Goal: Information Seeking & Learning: Learn about a topic

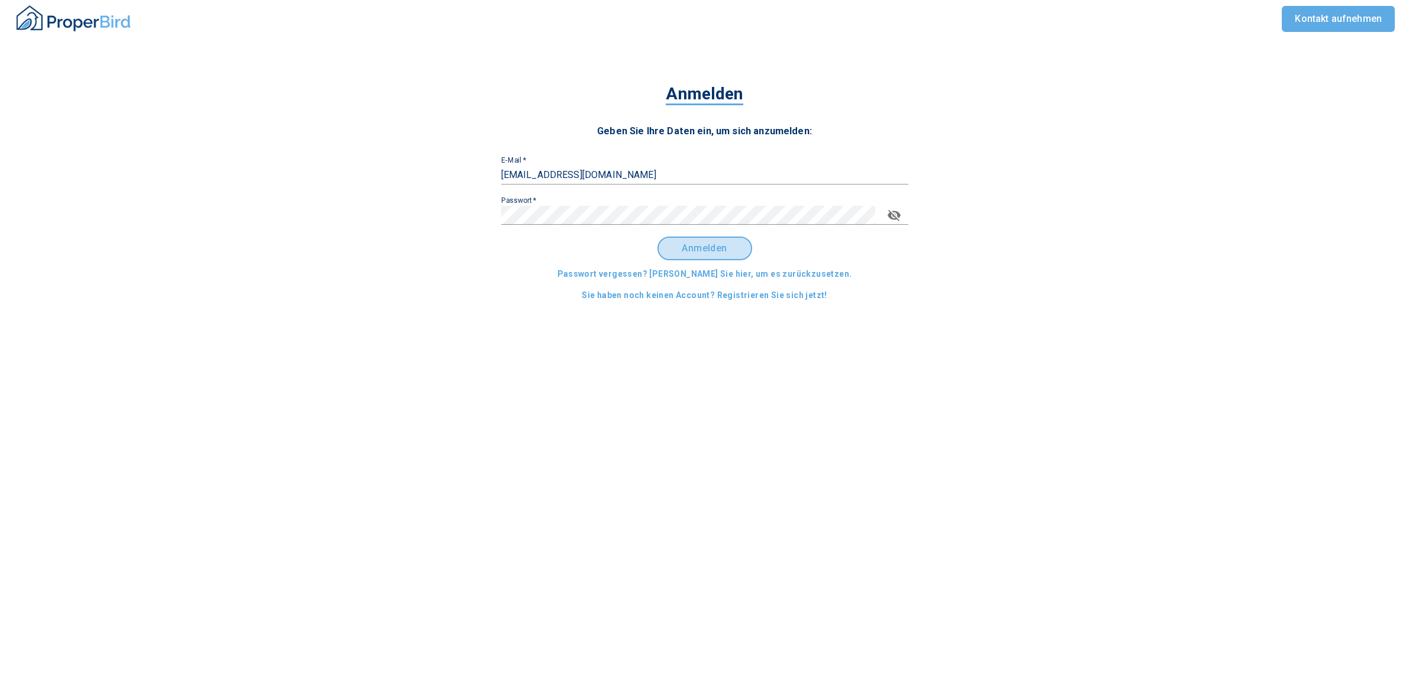
click at [712, 250] on span "Anmelden" at bounding box center [704, 248] width 73 height 11
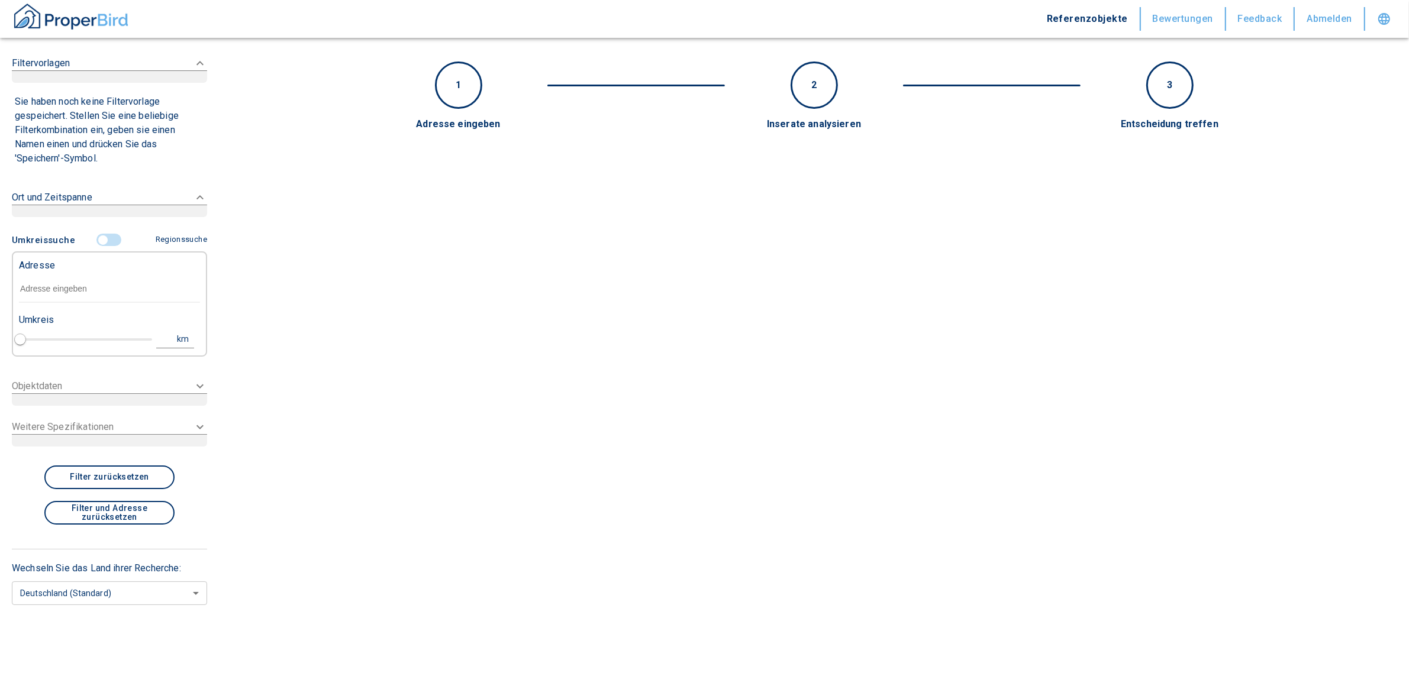
type input "2020"
click at [82, 291] on div "Adresse" at bounding box center [109, 278] width 181 height 51
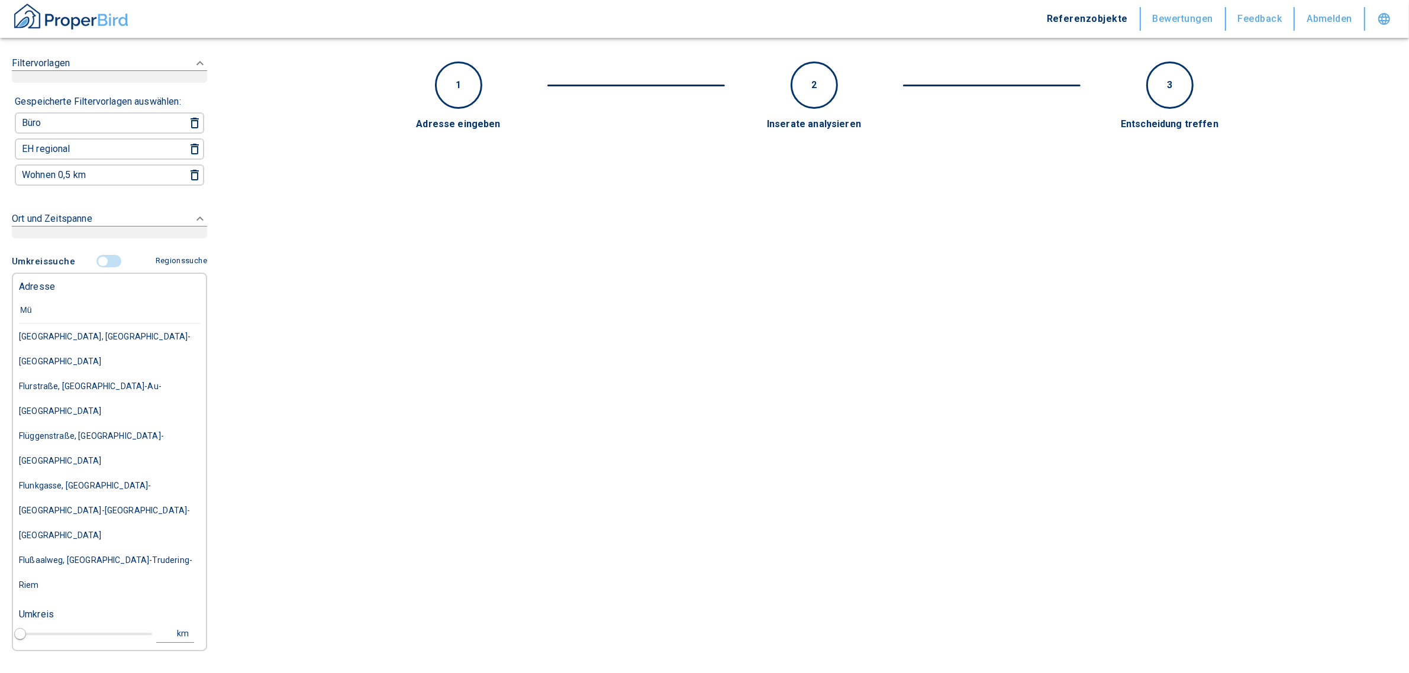
type input "M"
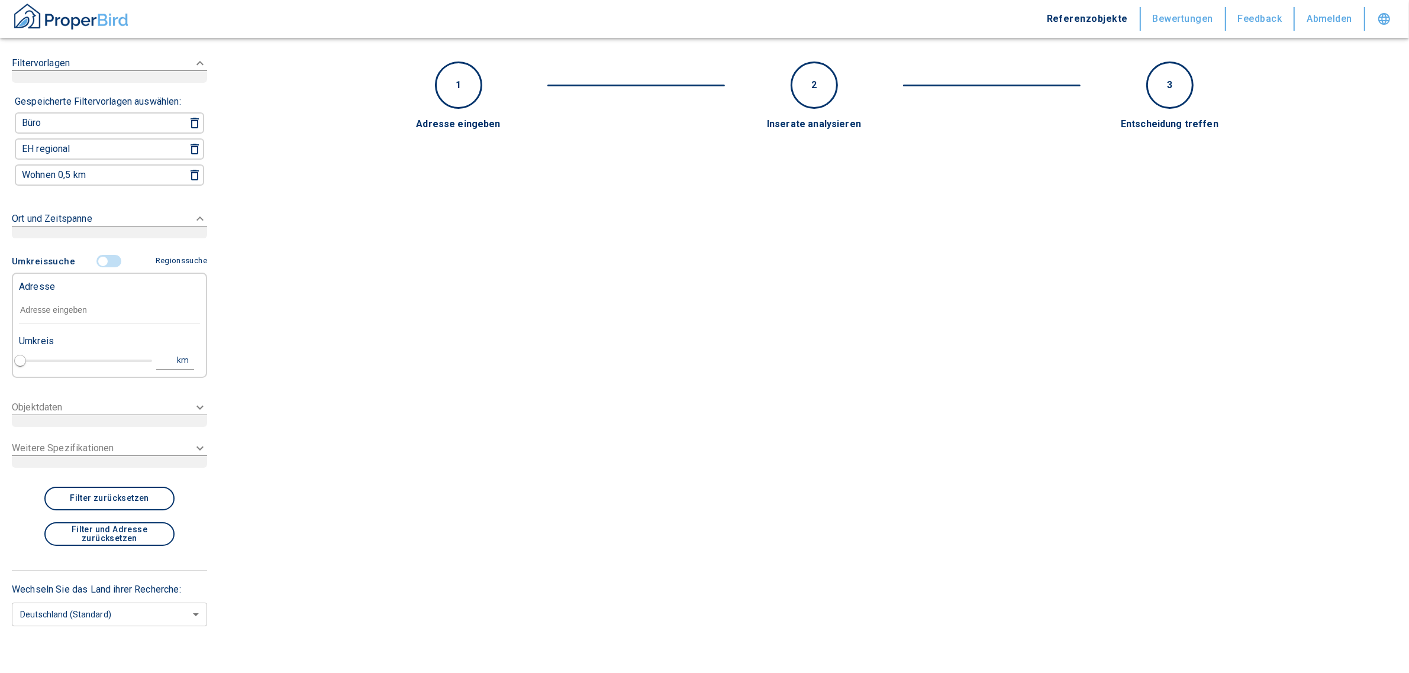
click at [60, 314] on input "text" at bounding box center [109, 310] width 181 height 27
paste input "[STREET_ADDRESS]"
type input "[STREET_ADDRESS]"
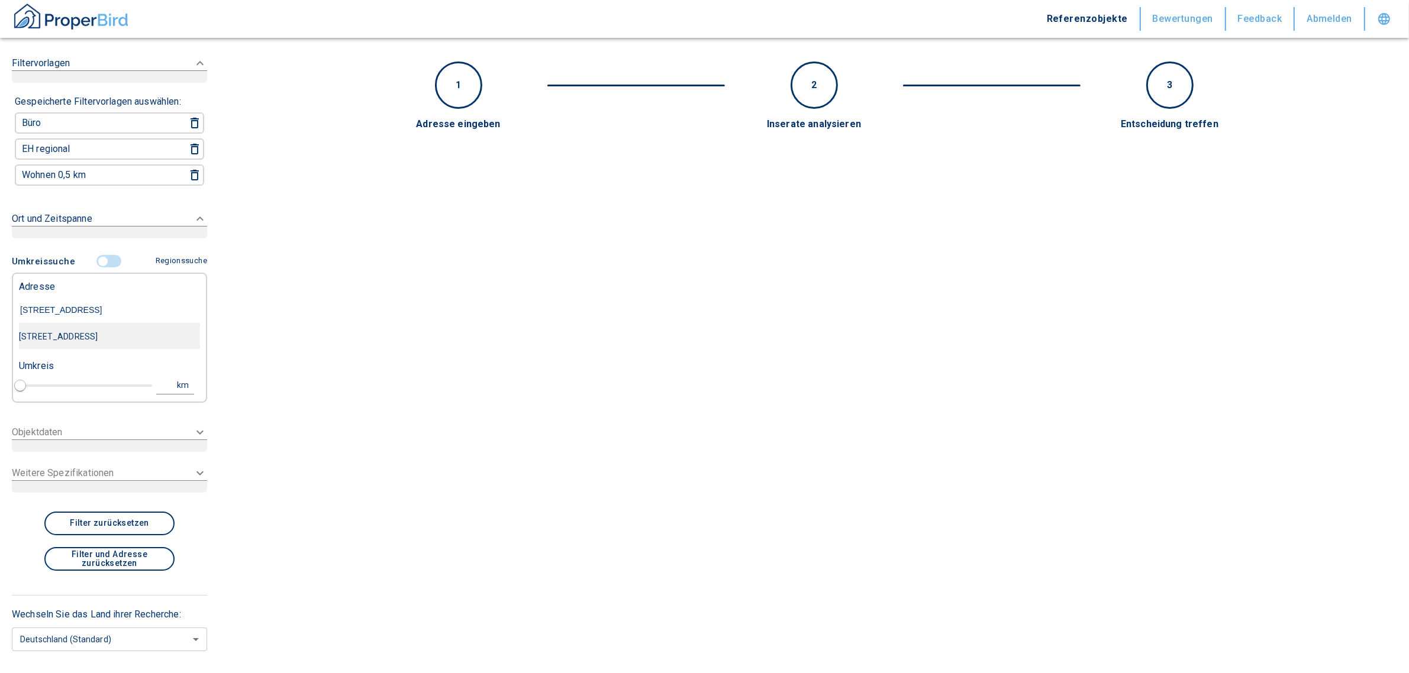
click at [59, 328] on div "[STREET_ADDRESS]" at bounding box center [109, 336] width 181 height 25
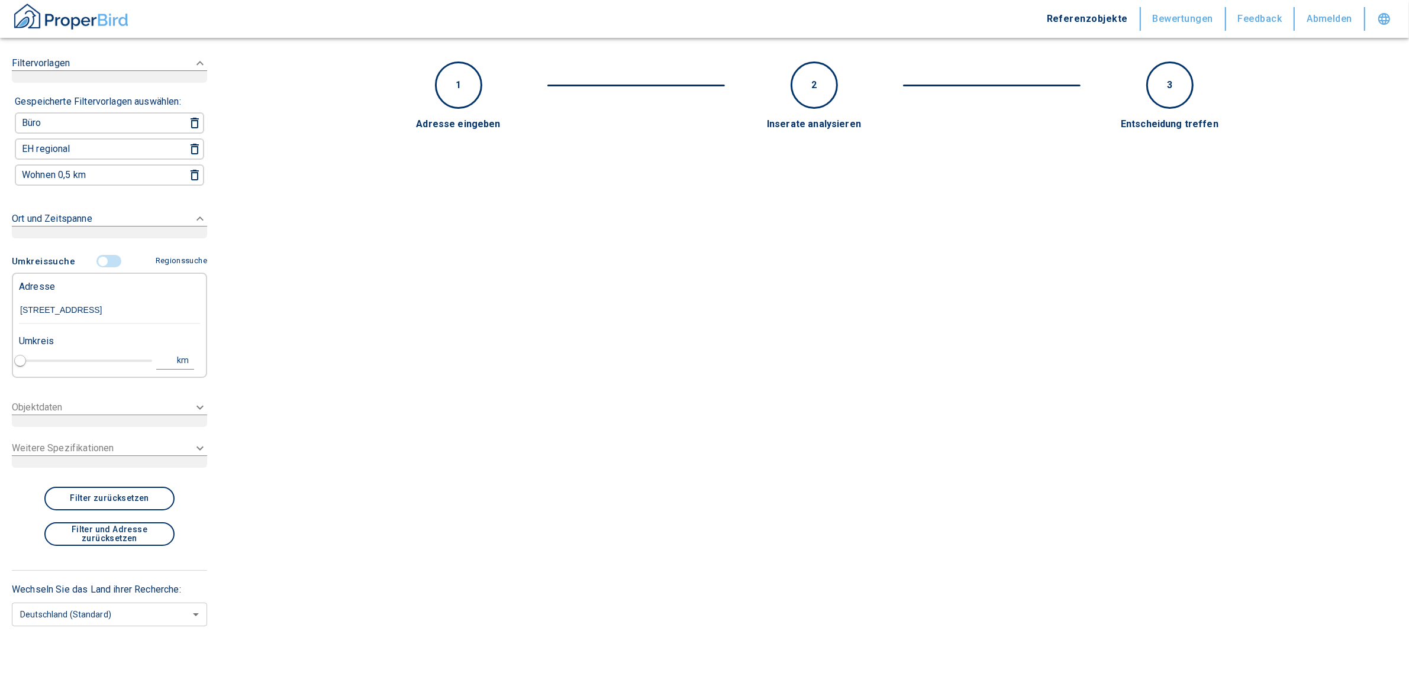
click at [169, 272] on button "Regionssuche" at bounding box center [179, 261] width 56 height 21
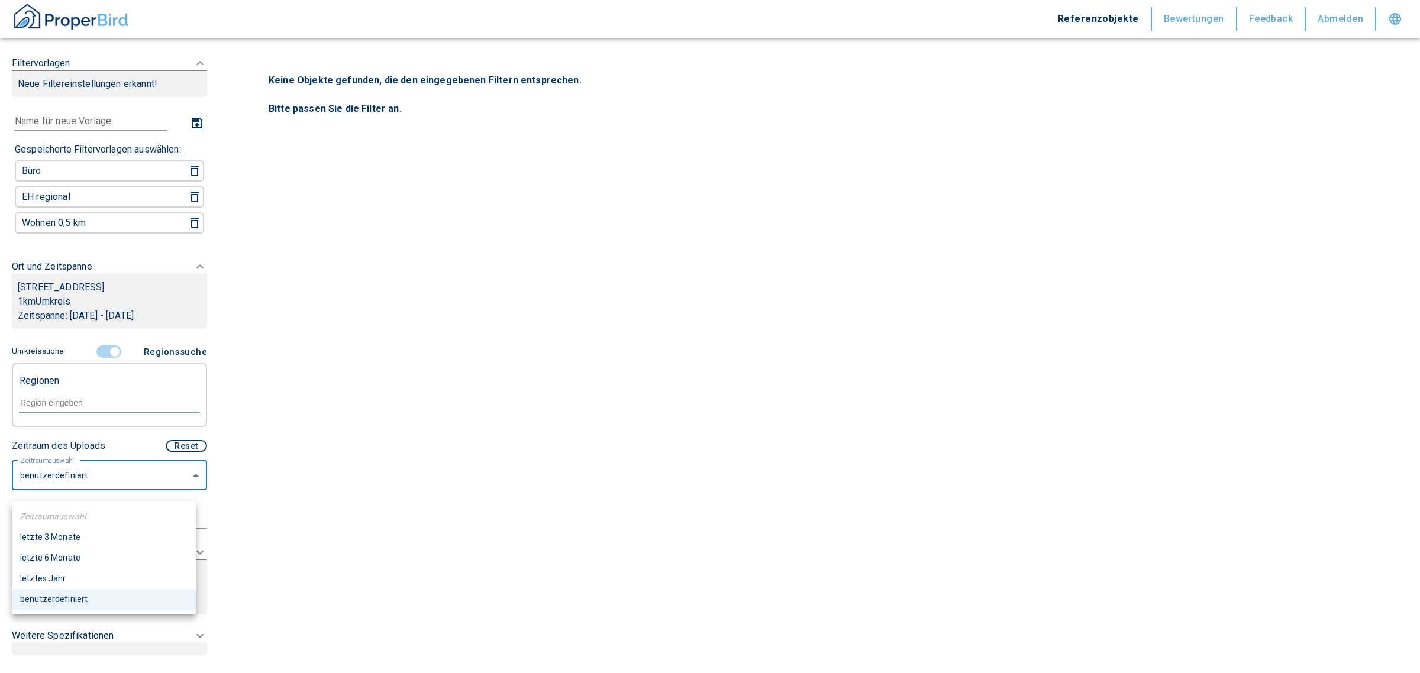
click at [59, 495] on body "Referenzobjekte Bewertungen Feedback Abmelden Filtervorlagen Neue Filtereinstel…" at bounding box center [710, 336] width 1420 height 673
click at [80, 559] on li "letzte 6 Monate" at bounding box center [104, 558] width 184 height 21
type input "2020"
type input "6"
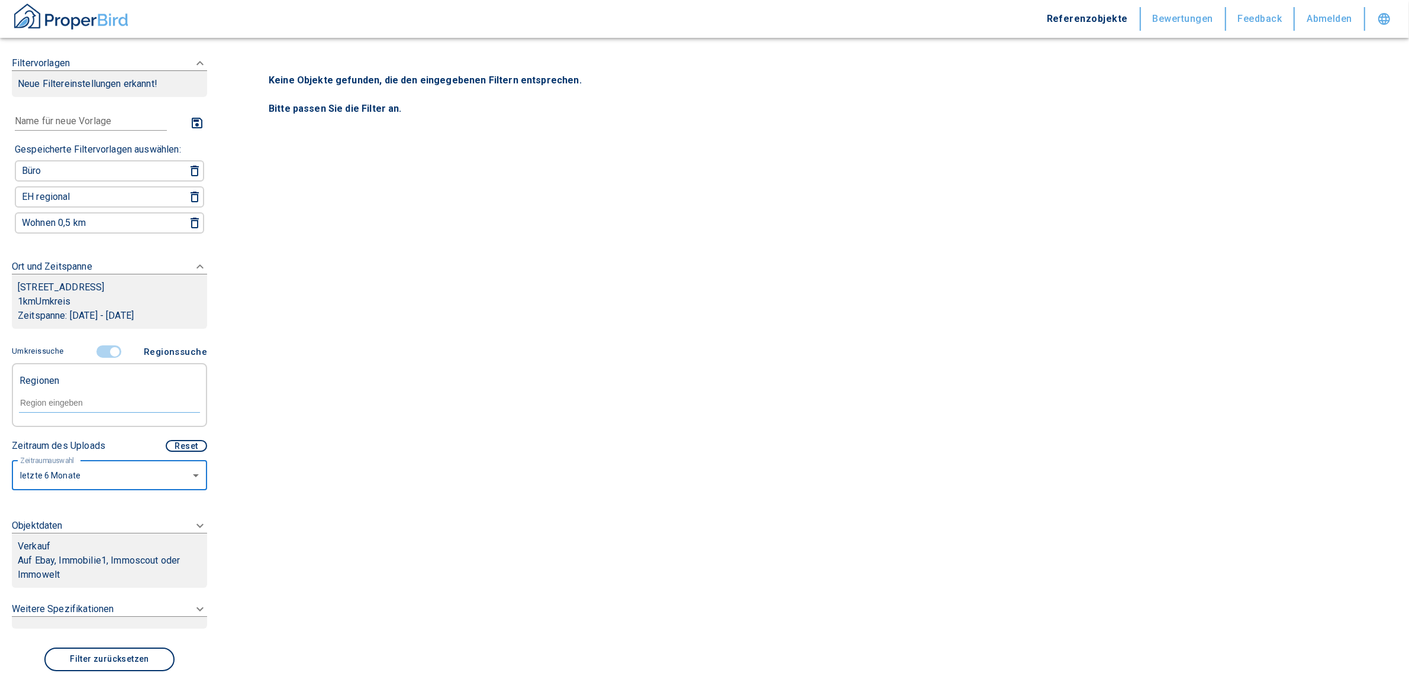
click at [107, 582] on p "Auf Ebay, Immobilie1, Immoscout oder Immowelt" at bounding box center [109, 568] width 183 height 28
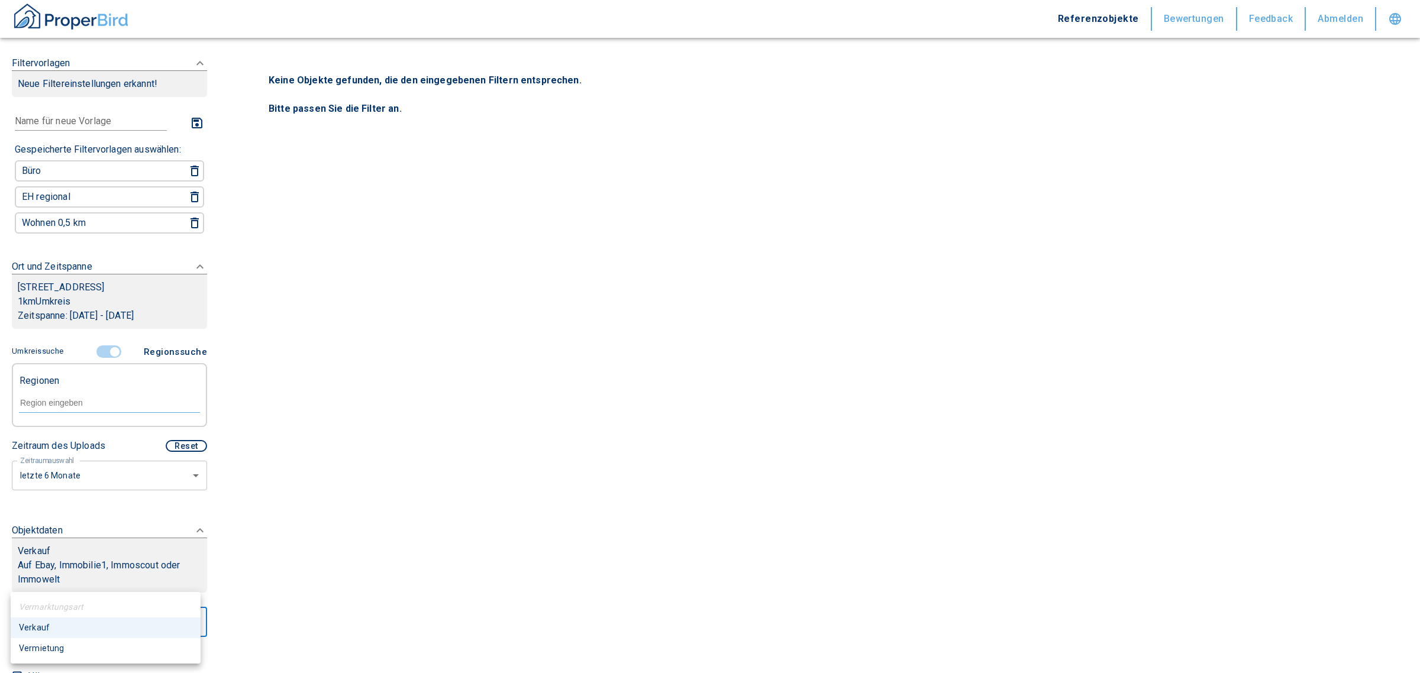
click at [58, 633] on body "Referenzobjekte Bewertungen Feedback Abmelden Filtervorlagen Neue Filtereinstel…" at bounding box center [710, 336] width 1420 height 673
click at [54, 650] on li "Vermietung" at bounding box center [106, 648] width 190 height 21
type input "rent"
type input "2020"
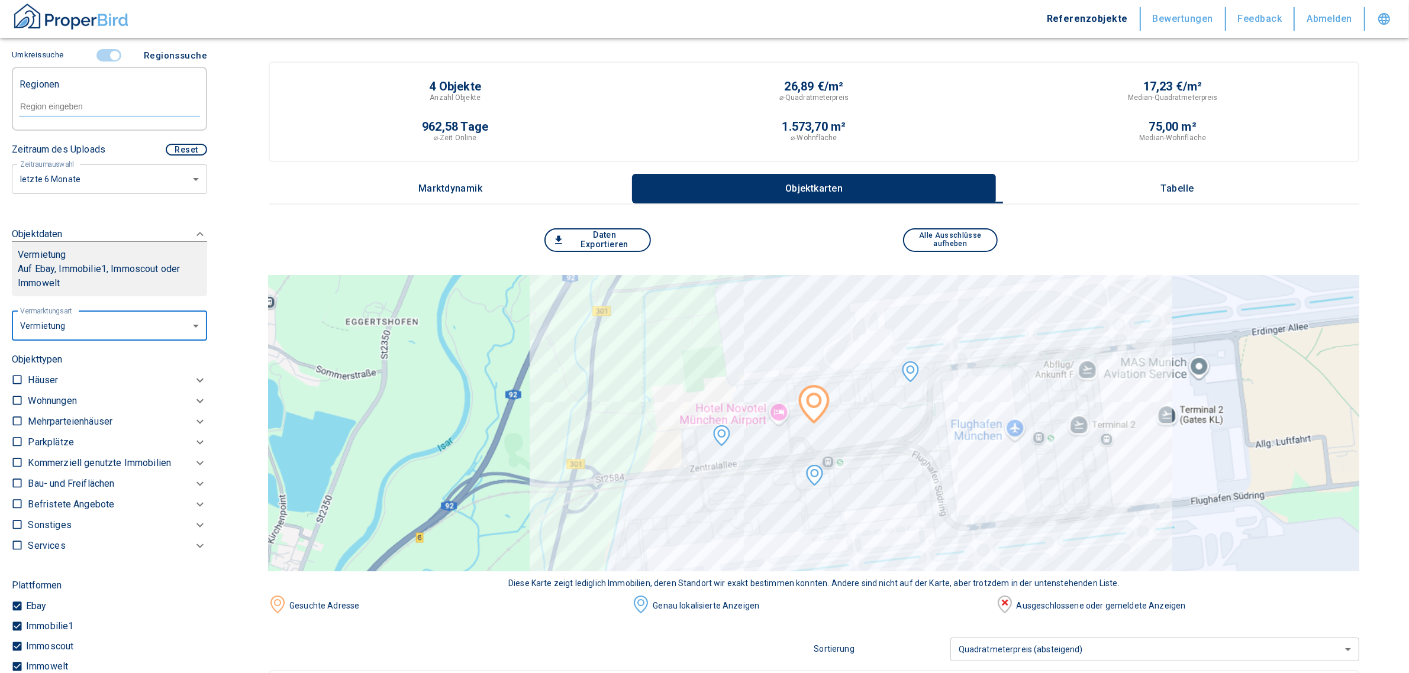
scroll to position [296, 0]
click at [112, 471] on p "Kommerziell genutzte Immobilien" at bounding box center [99, 464] width 143 height 14
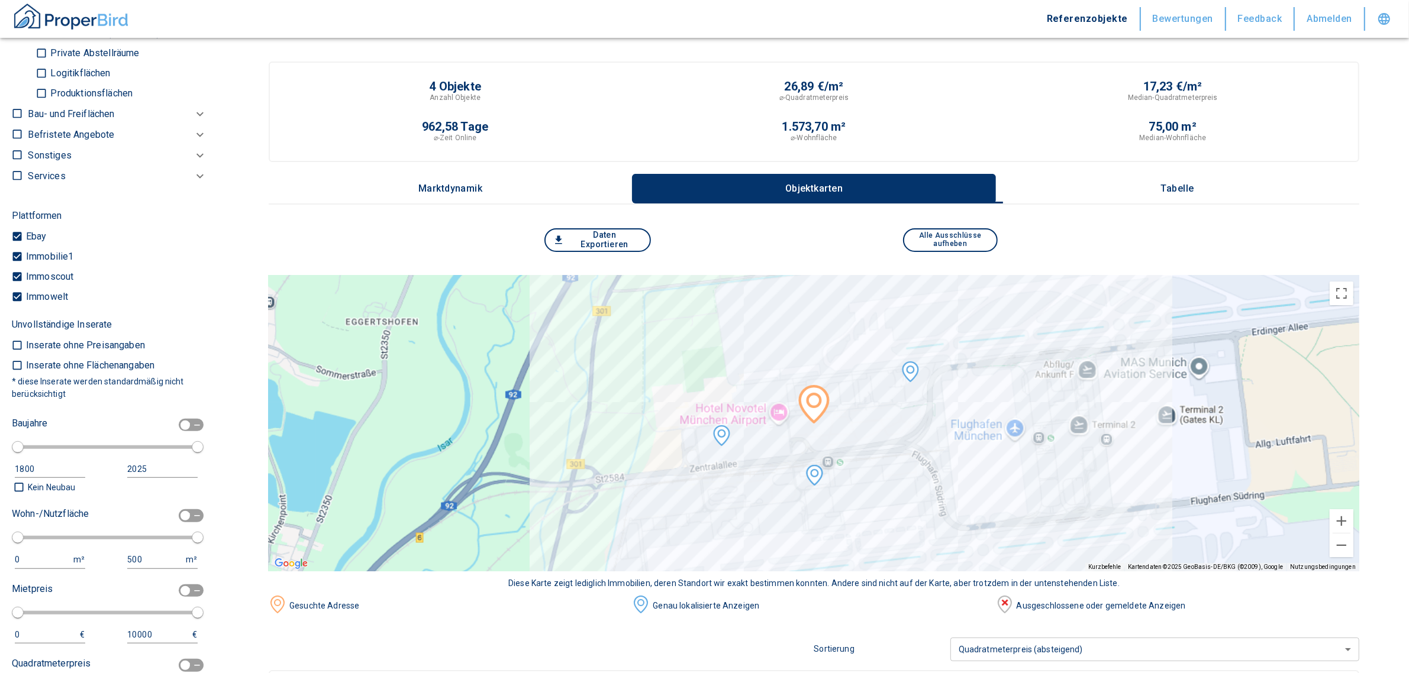
scroll to position [592, 0]
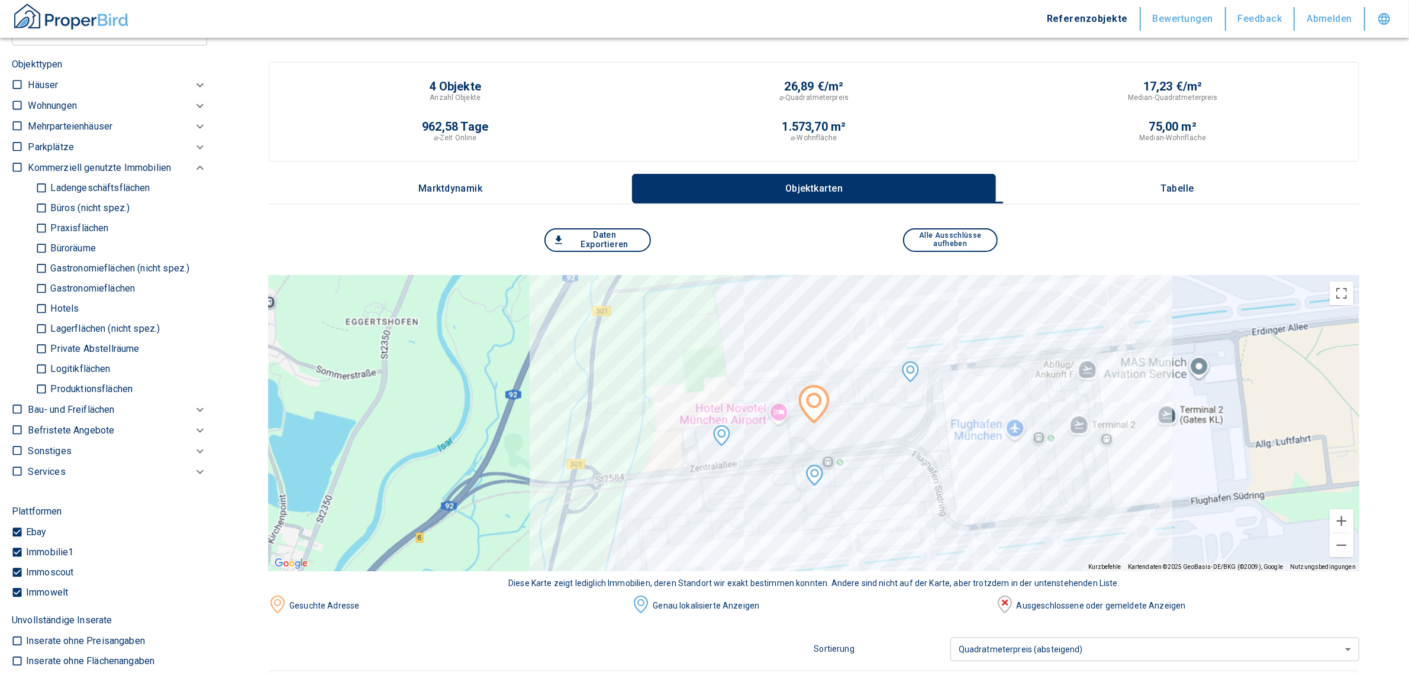
click at [69, 394] on p "Produktionsflächen" at bounding box center [89, 389] width 85 height 9
click at [47, 395] on input "Produktionsflächen" at bounding box center [42, 389] width 12 height 21
checkbox input "true"
type input "2020"
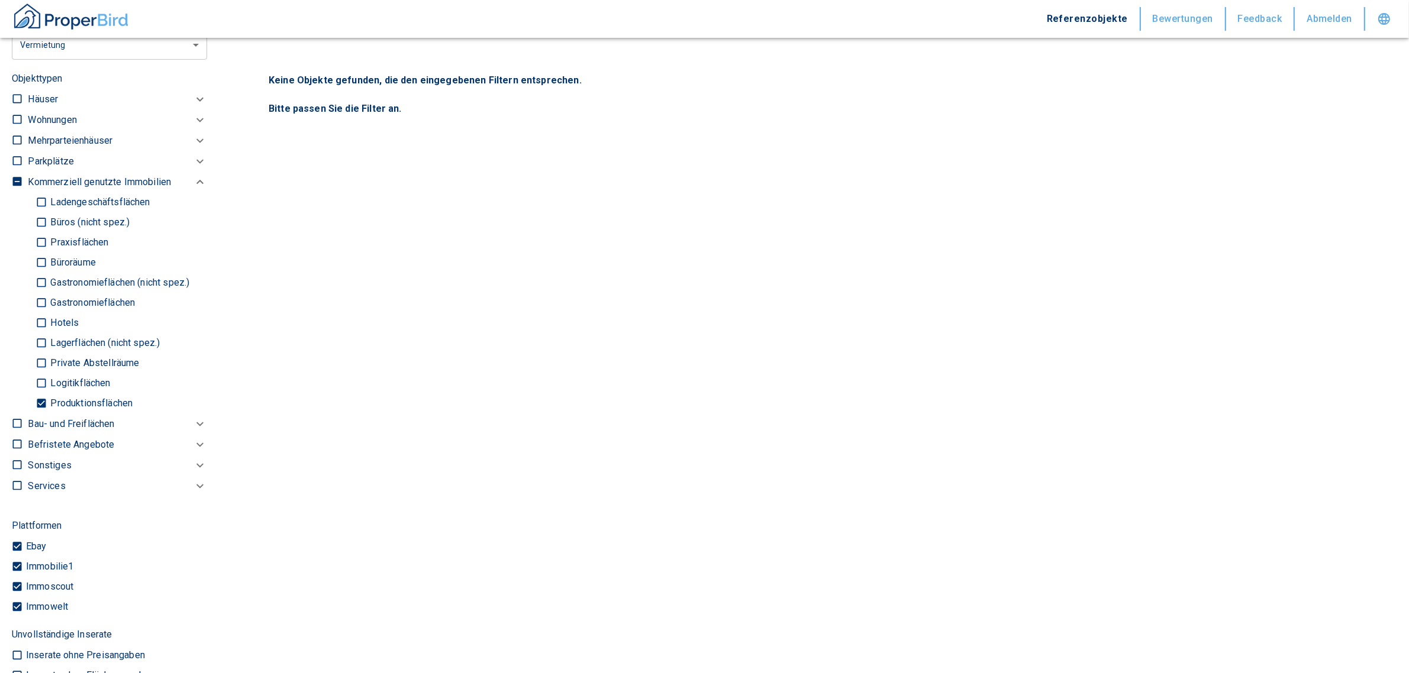
click at [70, 388] on p "Logitikflächen" at bounding box center [78, 383] width 63 height 9
click at [47, 391] on input "Logitikflächen" at bounding box center [42, 383] width 12 height 21
checkbox input "true"
type input "2020"
click at [111, 348] on p "Lagerflächen (nicht spez.)" at bounding box center [103, 342] width 112 height 9
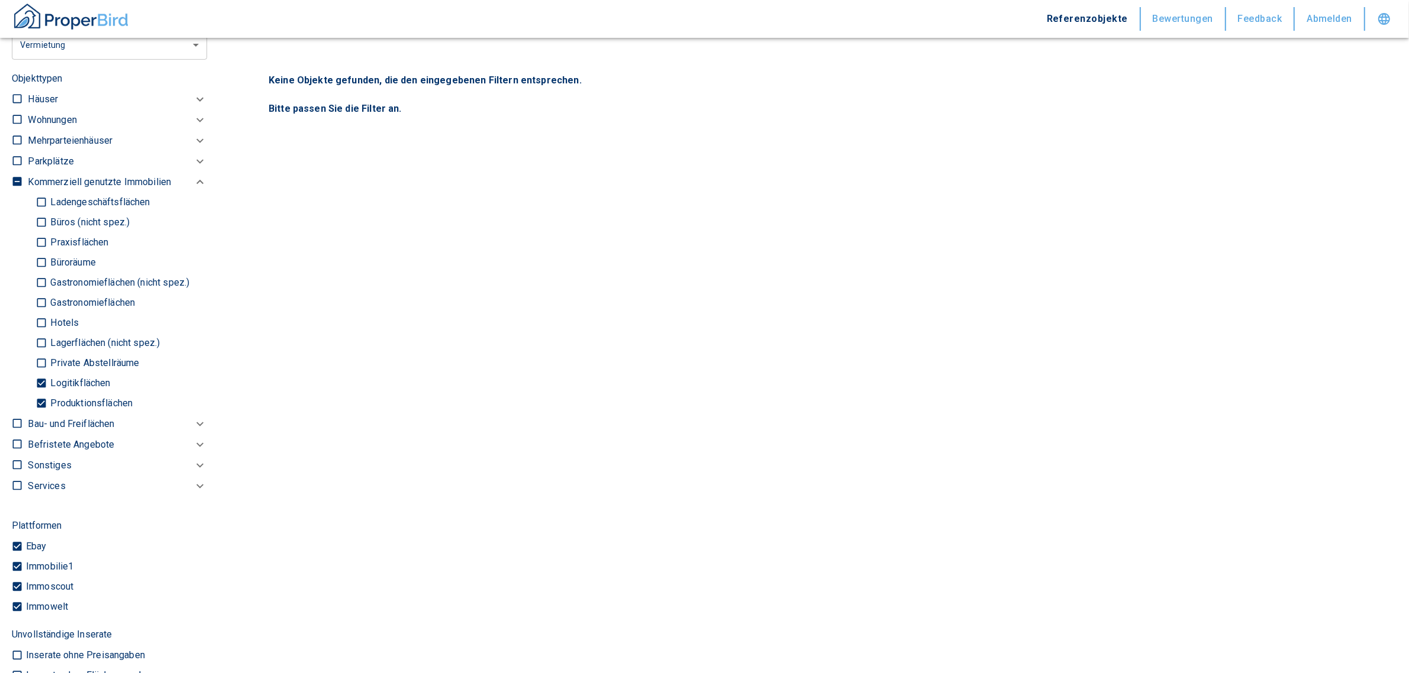
click at [47, 354] on input "Lagerflächen (nicht spez.)" at bounding box center [42, 343] width 12 height 21
checkbox input "true"
type input "2020"
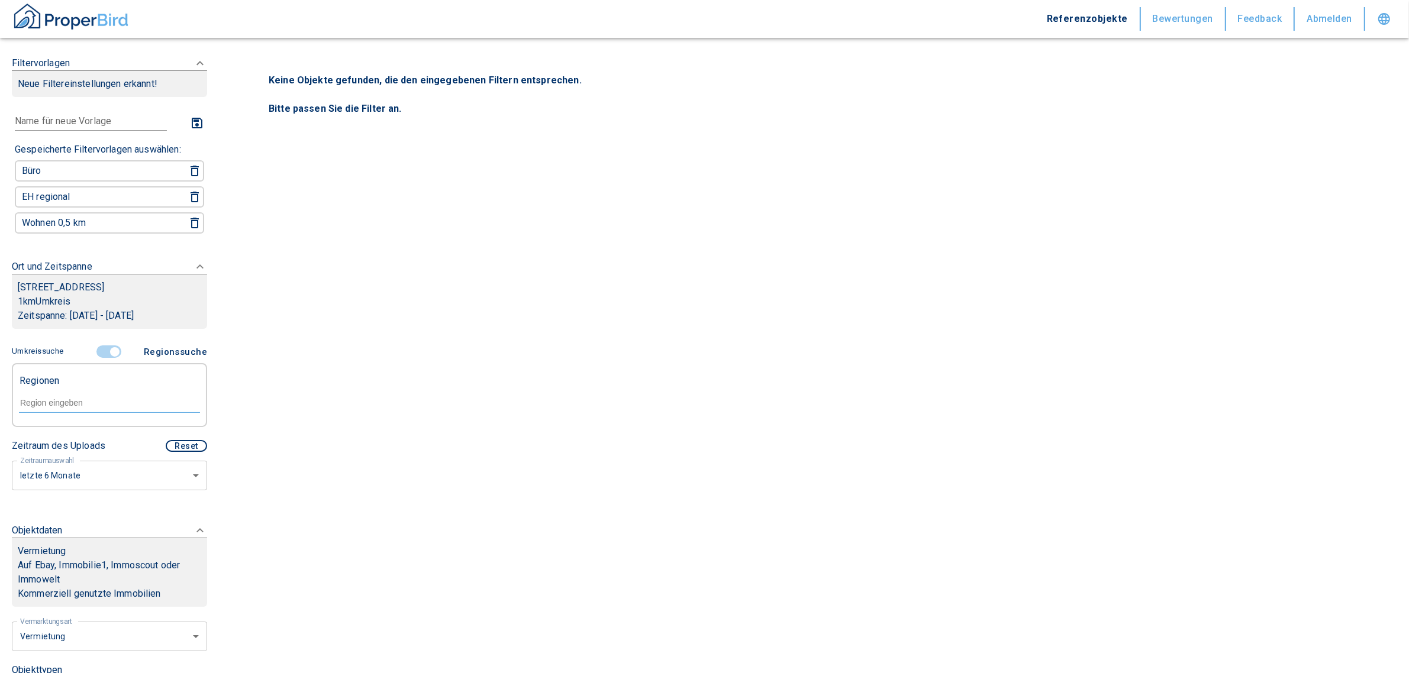
click at [49, 309] on p "1 km Umkreis" at bounding box center [109, 302] width 183 height 14
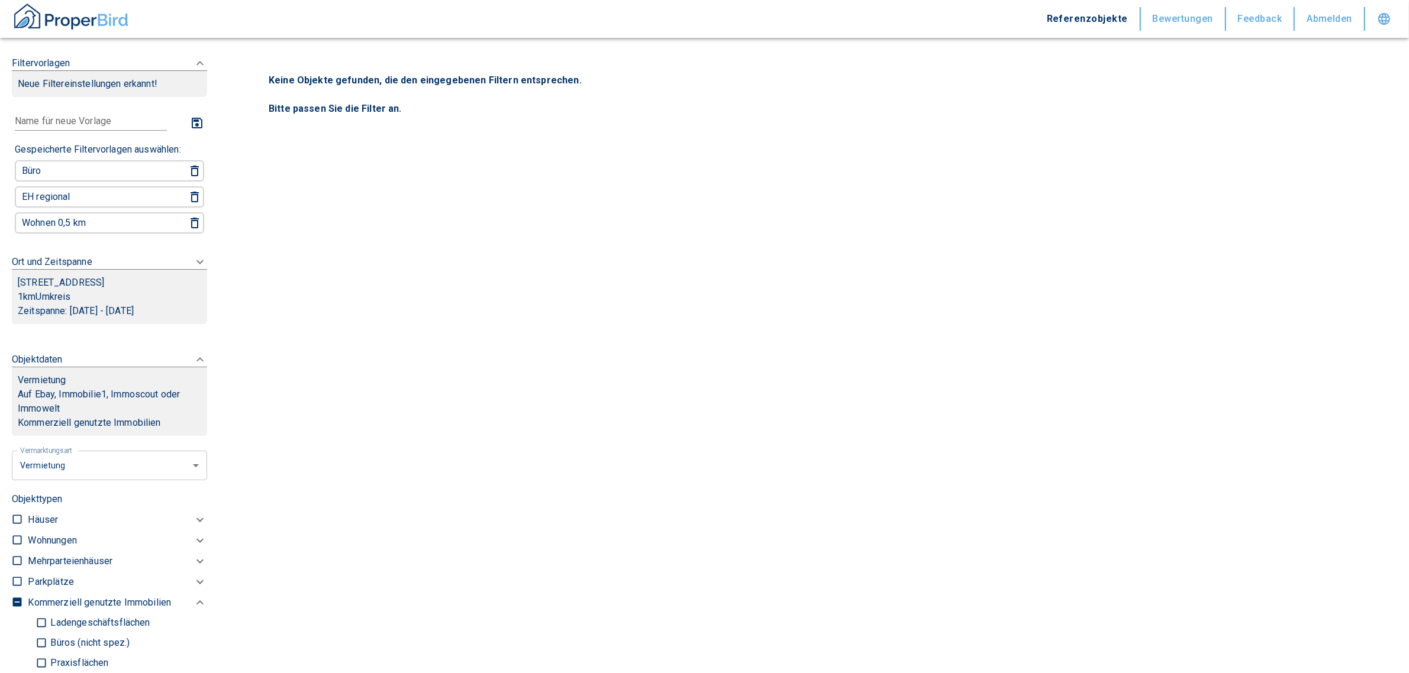
click at [60, 302] on p "1 km Umkreis" at bounding box center [109, 297] width 183 height 14
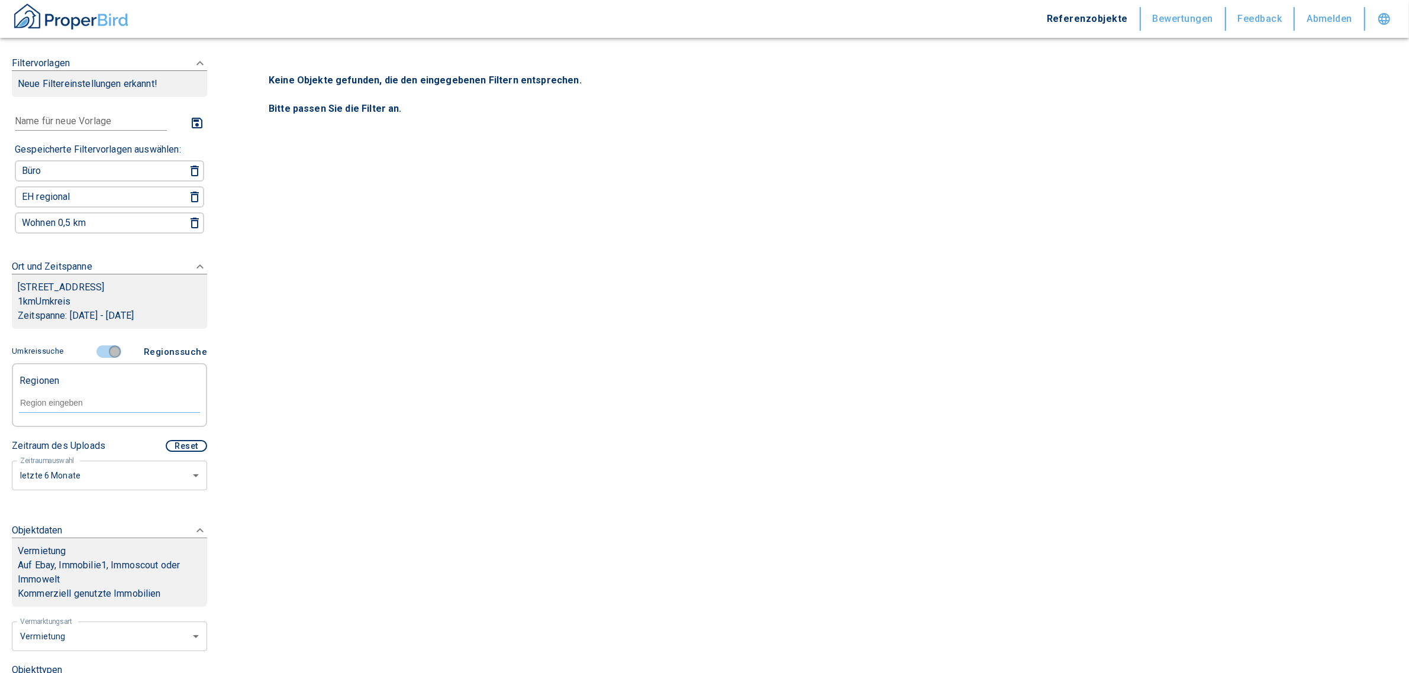
click at [105, 359] on input "controlled" at bounding box center [115, 352] width 36 height 13
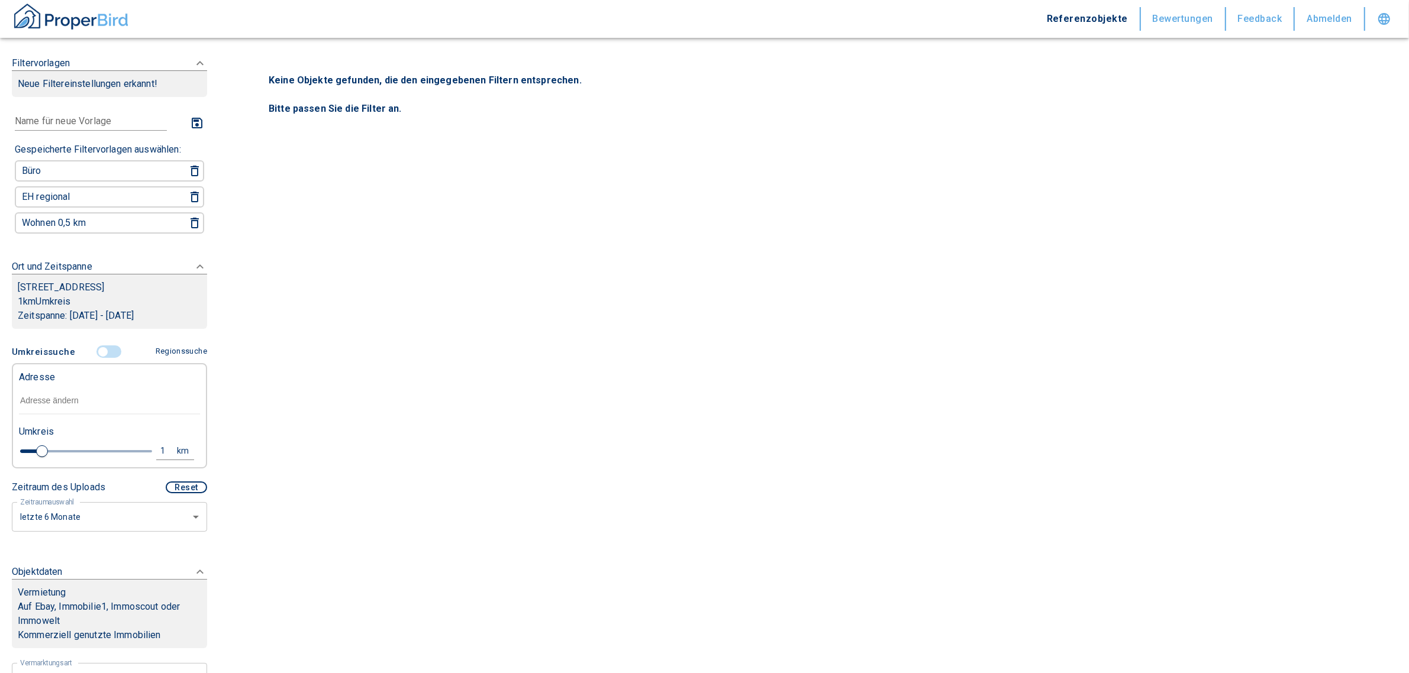
click at [76, 413] on input "text" at bounding box center [109, 401] width 181 height 27
click at [160, 459] on div "1" at bounding box center [169, 451] width 21 height 15
click at [76, 454] on input "1" at bounding box center [71, 449] width 33 height 19
type input "3,0"
click at [163, 457] on button "Neue Suchen" at bounding box center [157, 451] width 65 height 17
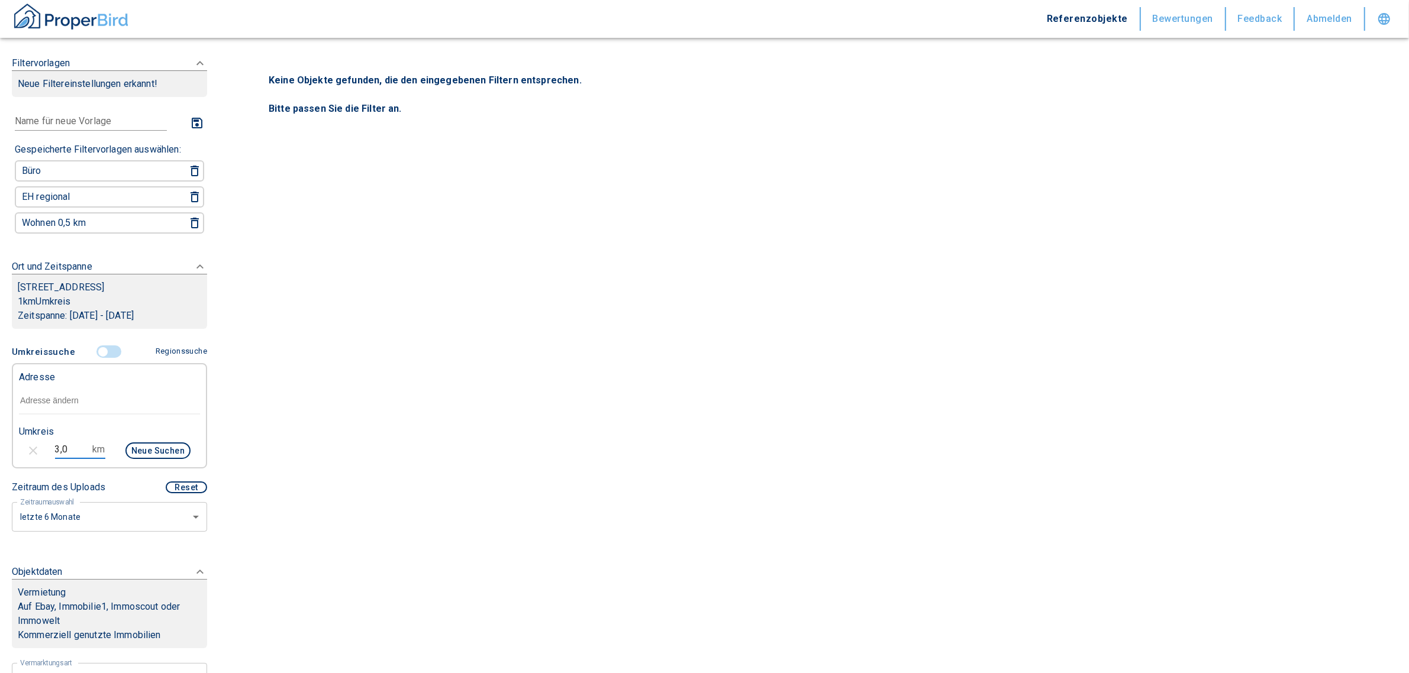
type input "2020"
drag, startPoint x: 96, startPoint y: 462, endPoint x: 0, endPoint y: 457, distance: 95.9
click at [0, 457] on div "Filtervorlagen Neue Filtereinstellungen erkannt! Name für neue Vorlage x Gespei…" at bounding box center [109, 336] width 219 height 673
click at [72, 456] on input "3,0" at bounding box center [71, 449] width 33 height 19
drag, startPoint x: 72, startPoint y: 456, endPoint x: 34, endPoint y: 454, distance: 38.5
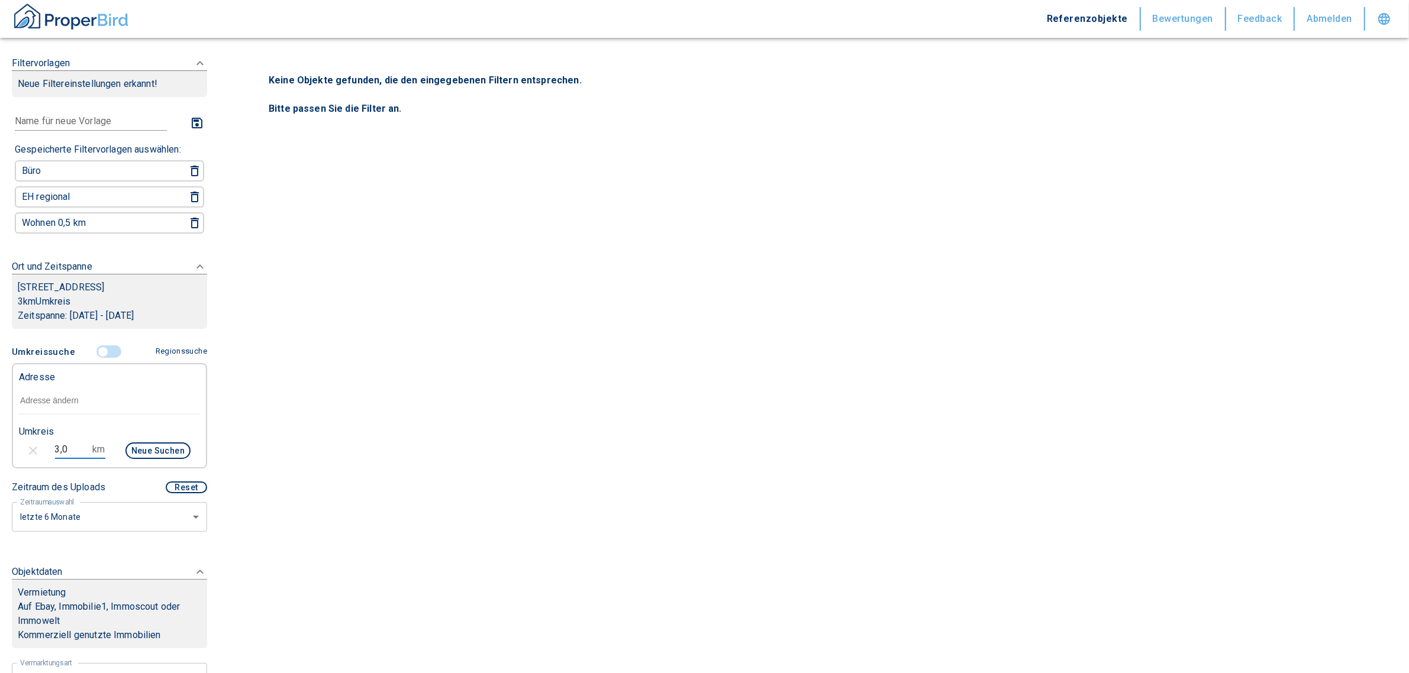
click at [34, 454] on div "3,0 km Neue Suchen" at bounding box center [99, 452] width 181 height 28
type input "5,0"
click at [155, 459] on button "Neue Suchen" at bounding box center [157, 451] width 65 height 17
type input "2020"
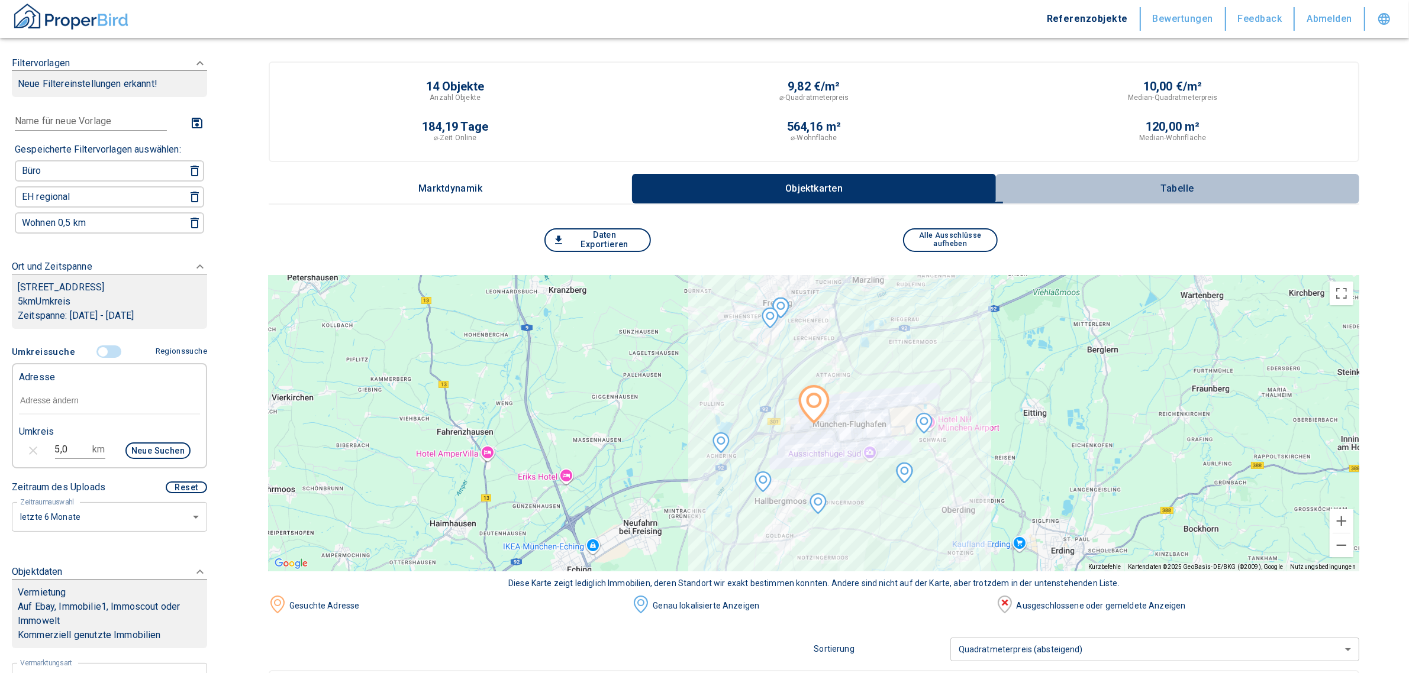
click at [1205, 179] on button "Tabelle" at bounding box center [1177, 189] width 363 height 30
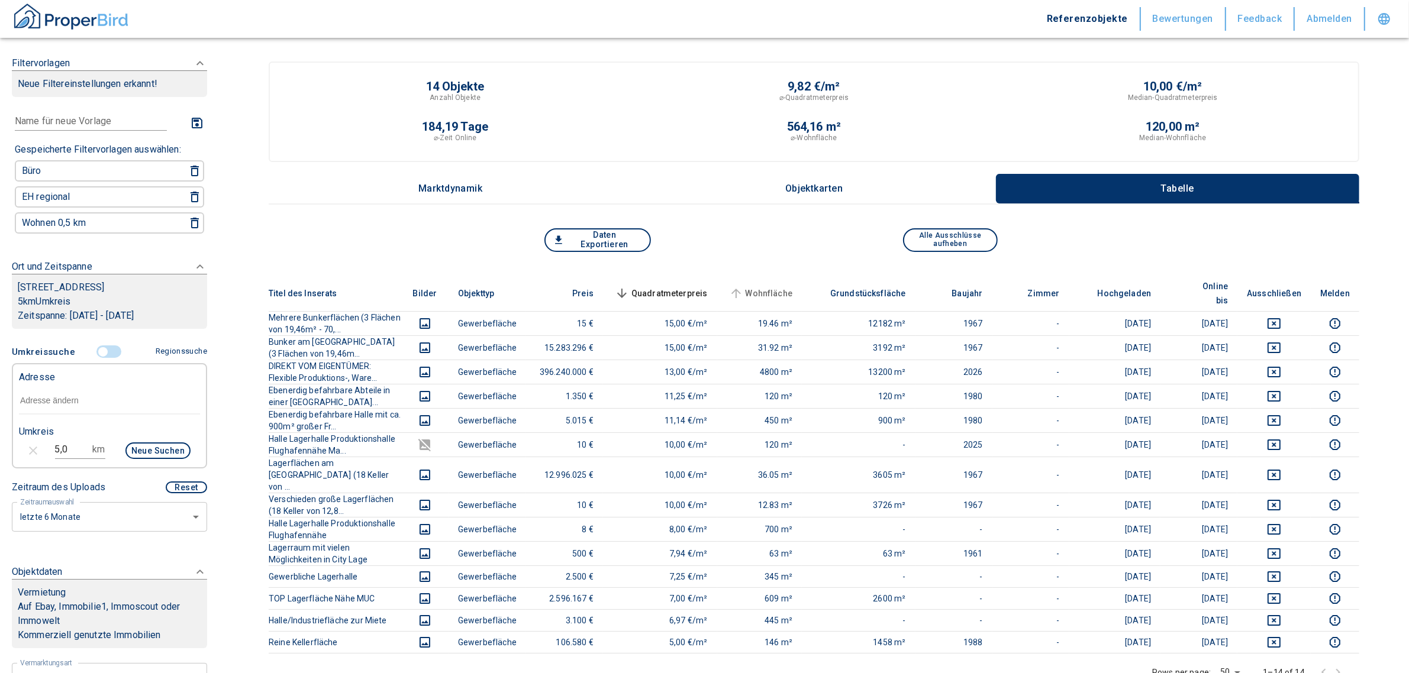
click at [793, 286] on span "Wohnfläche" at bounding box center [760, 293] width 66 height 14
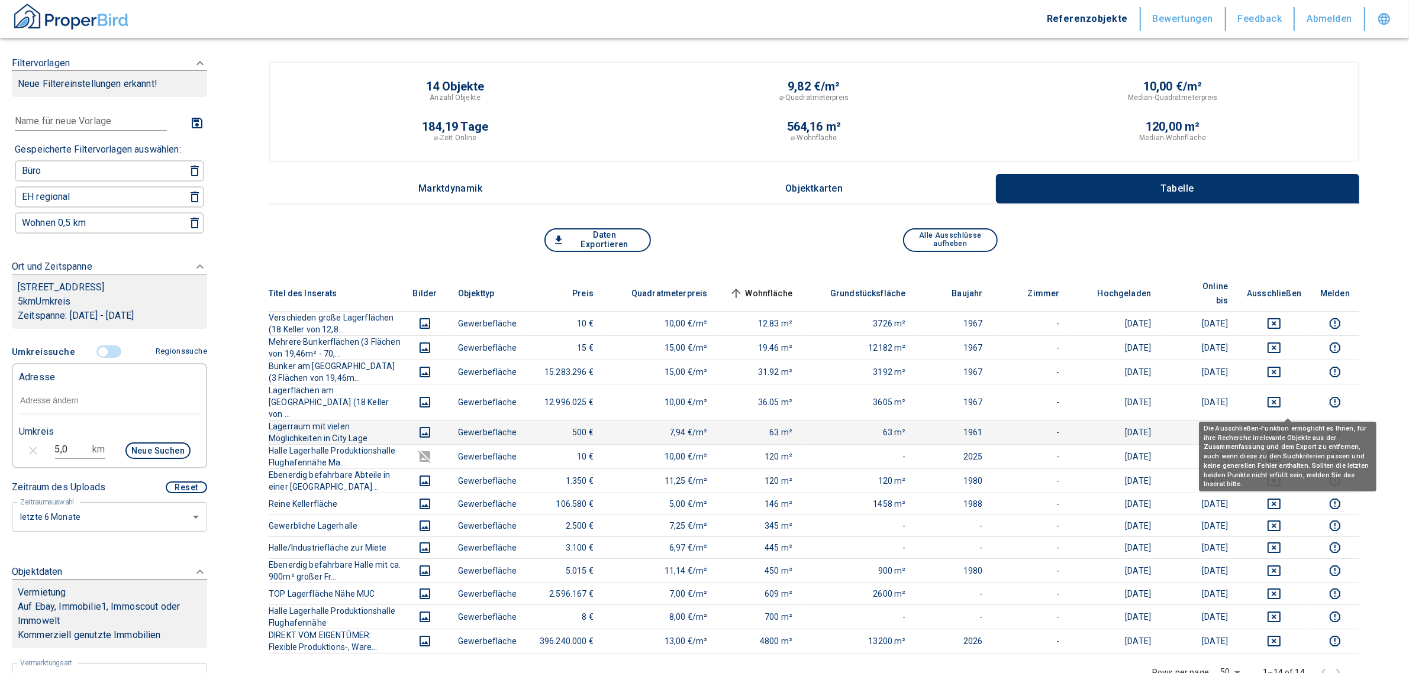
click at [1280, 427] on icon "deselect this listing" at bounding box center [1273, 432] width 13 height 11
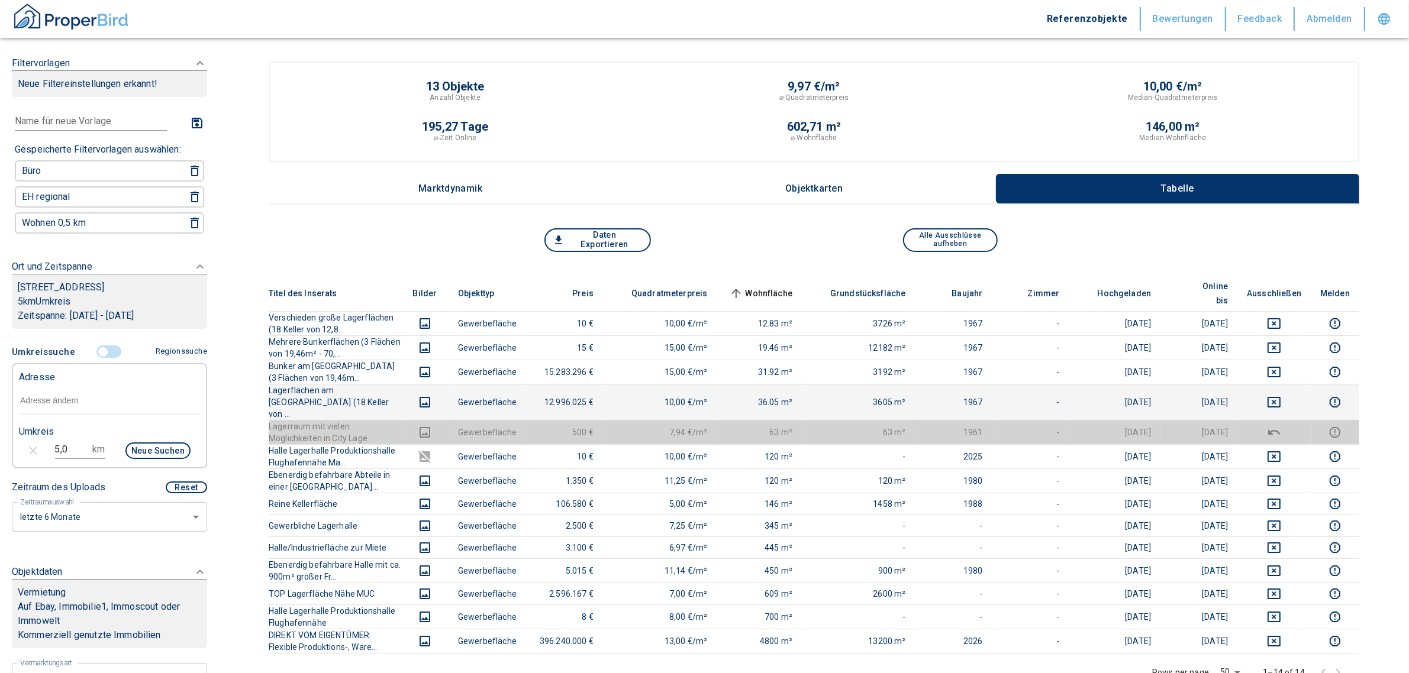
click at [1287, 384] on td at bounding box center [1273, 402] width 73 height 36
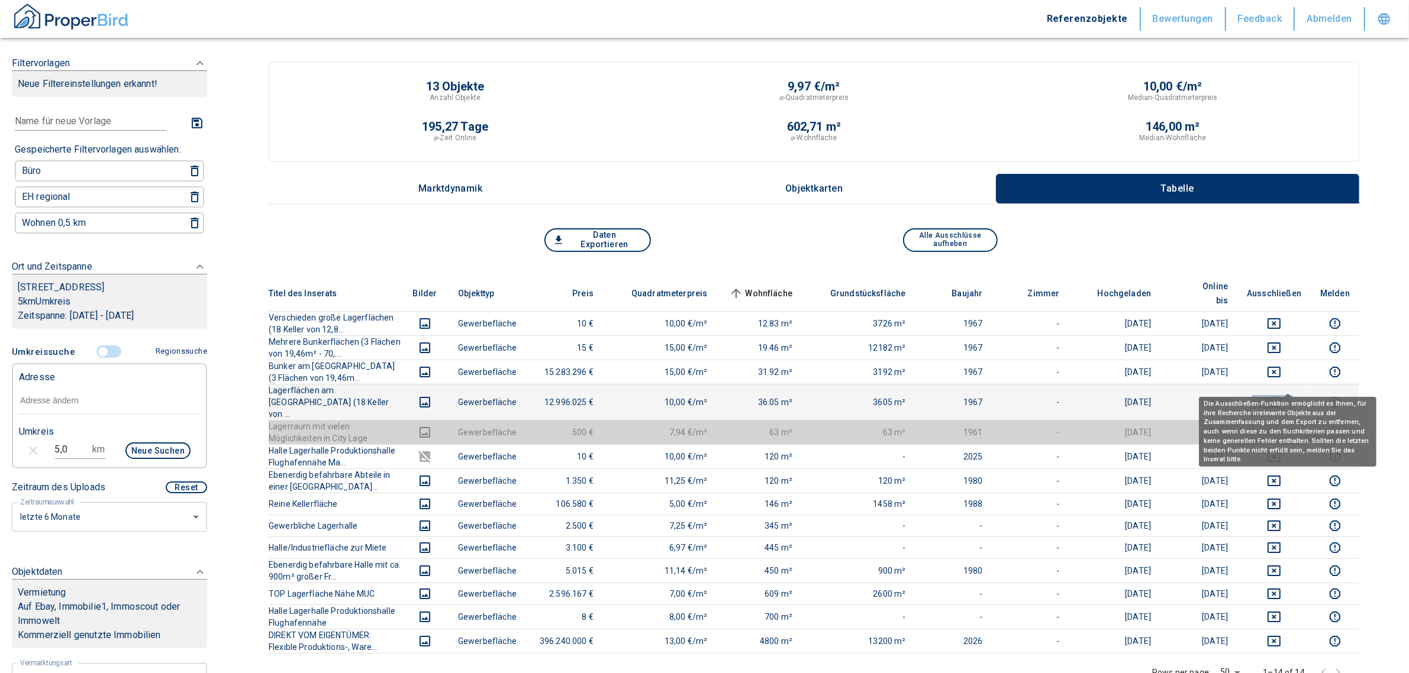
click at [1281, 395] on icon "deselect this listing" at bounding box center [1274, 402] width 14 height 14
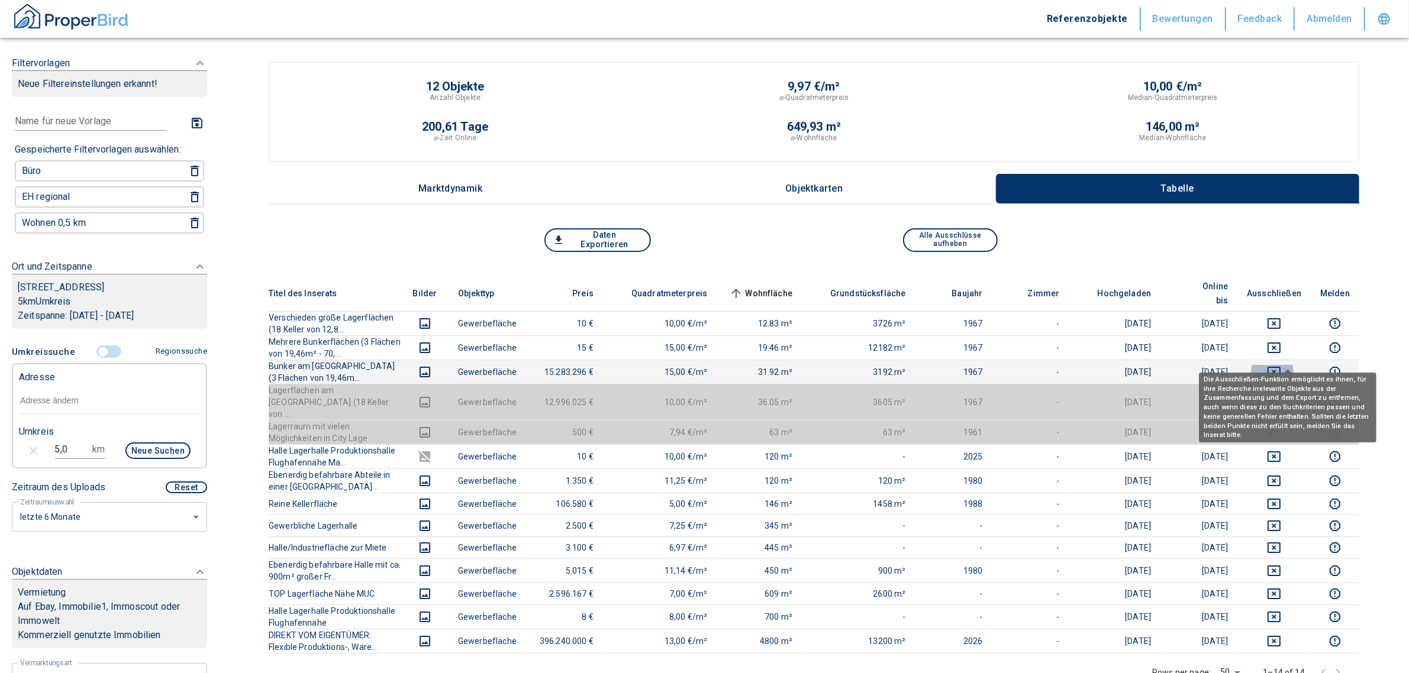
click at [1281, 365] on icon "deselect this listing" at bounding box center [1274, 372] width 14 height 14
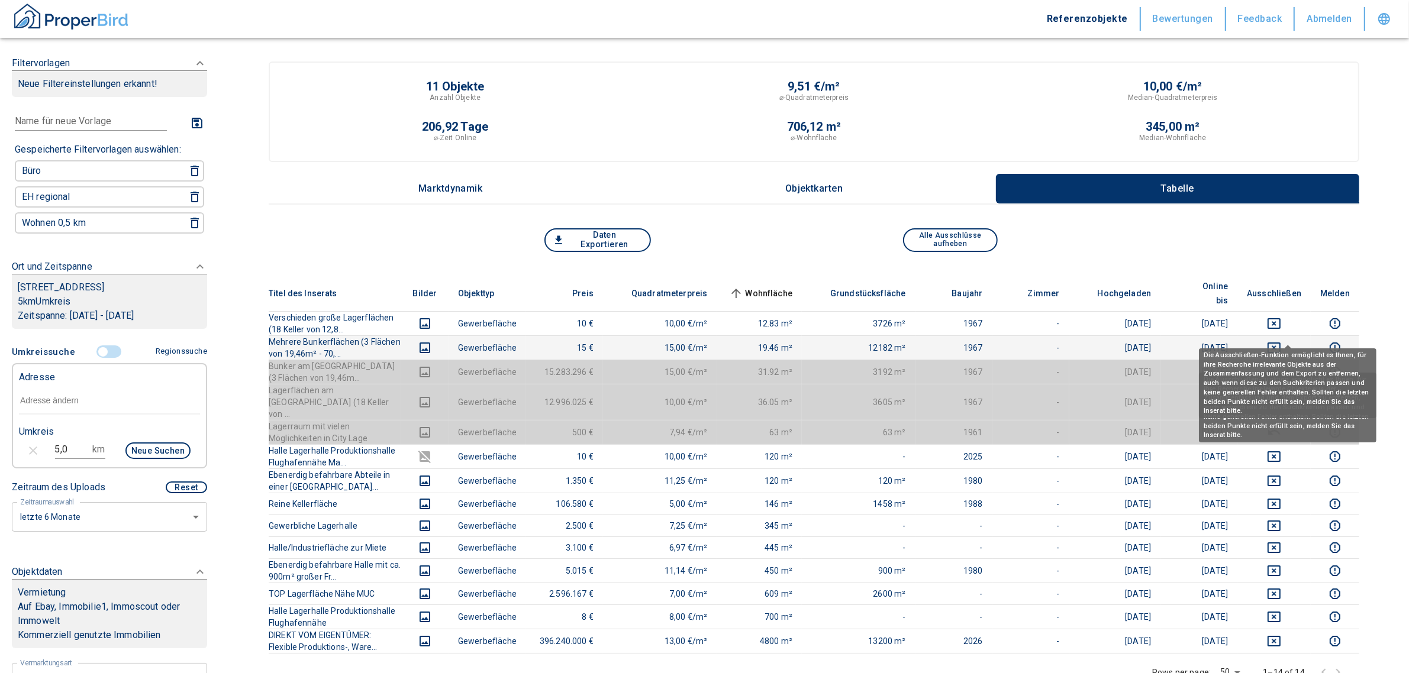
click at [1281, 341] on icon "deselect this listing" at bounding box center [1274, 348] width 14 height 14
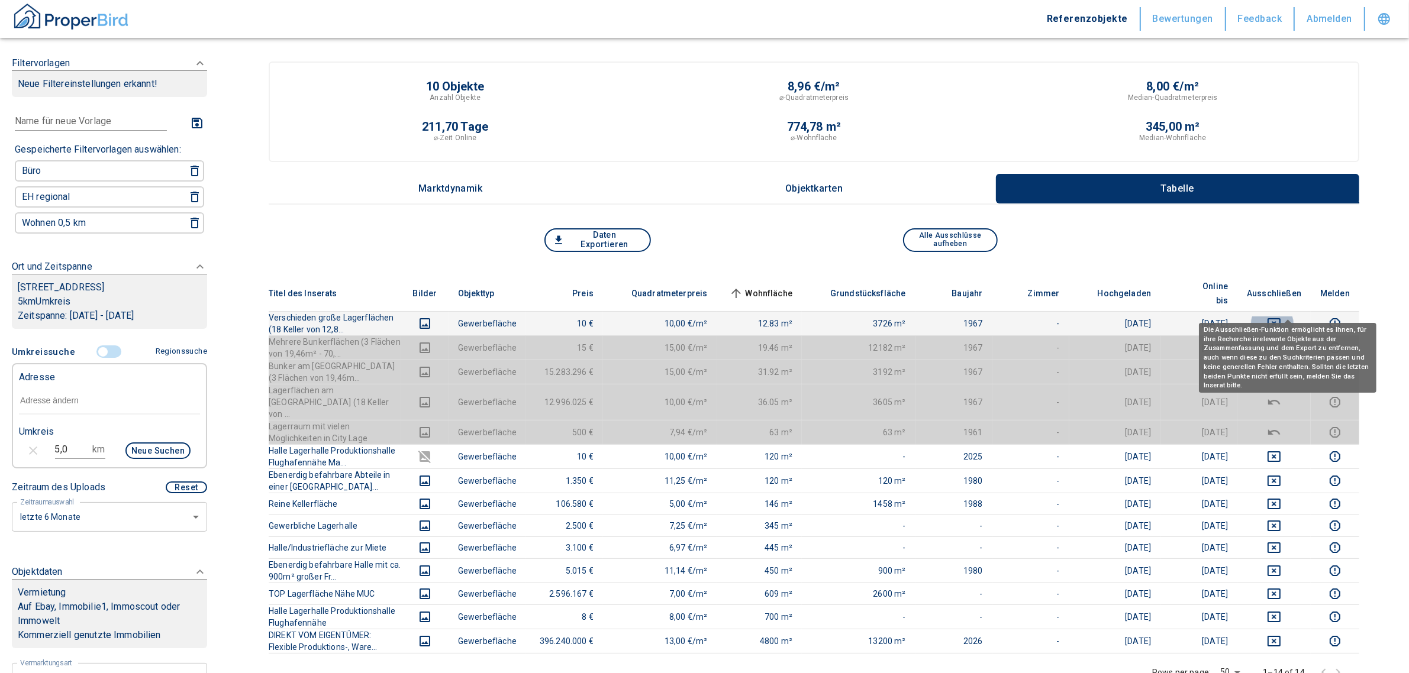
click at [1281, 317] on icon "deselect this listing" at bounding box center [1274, 324] width 14 height 14
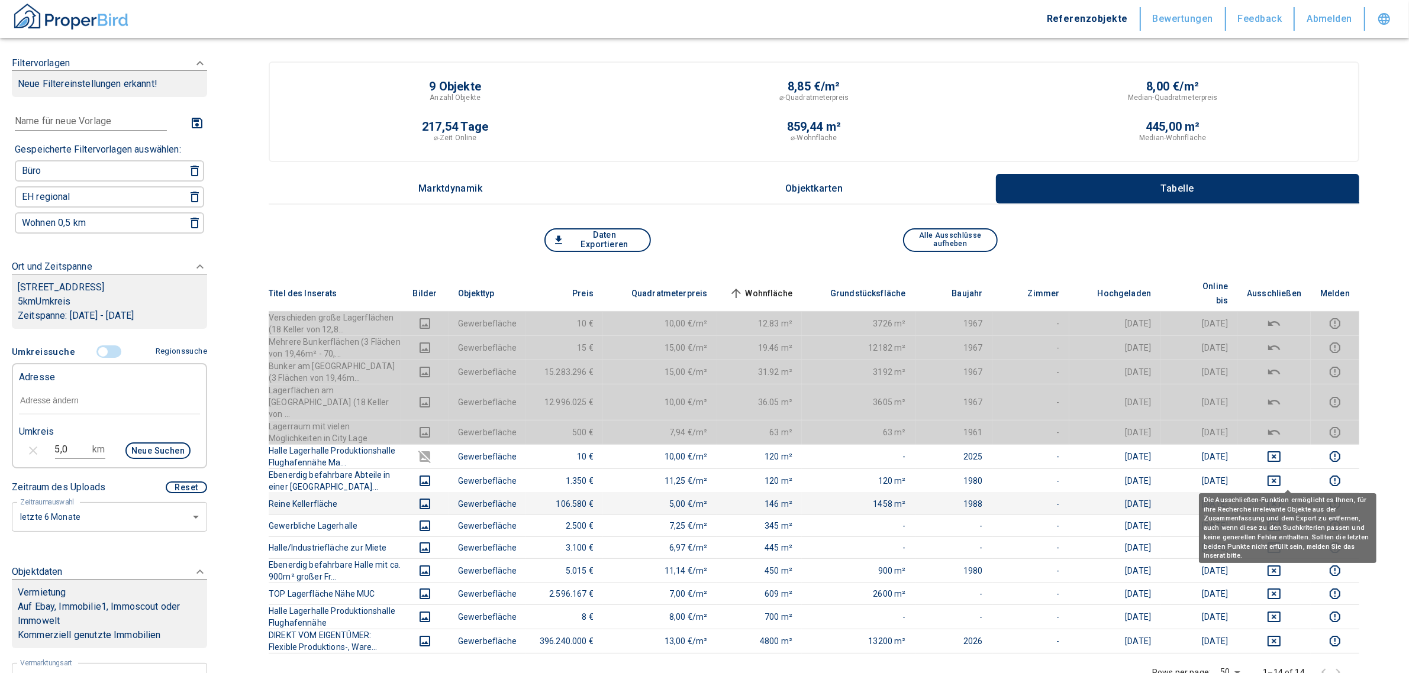
click at [1281, 497] on icon "deselect this listing" at bounding box center [1274, 504] width 14 height 14
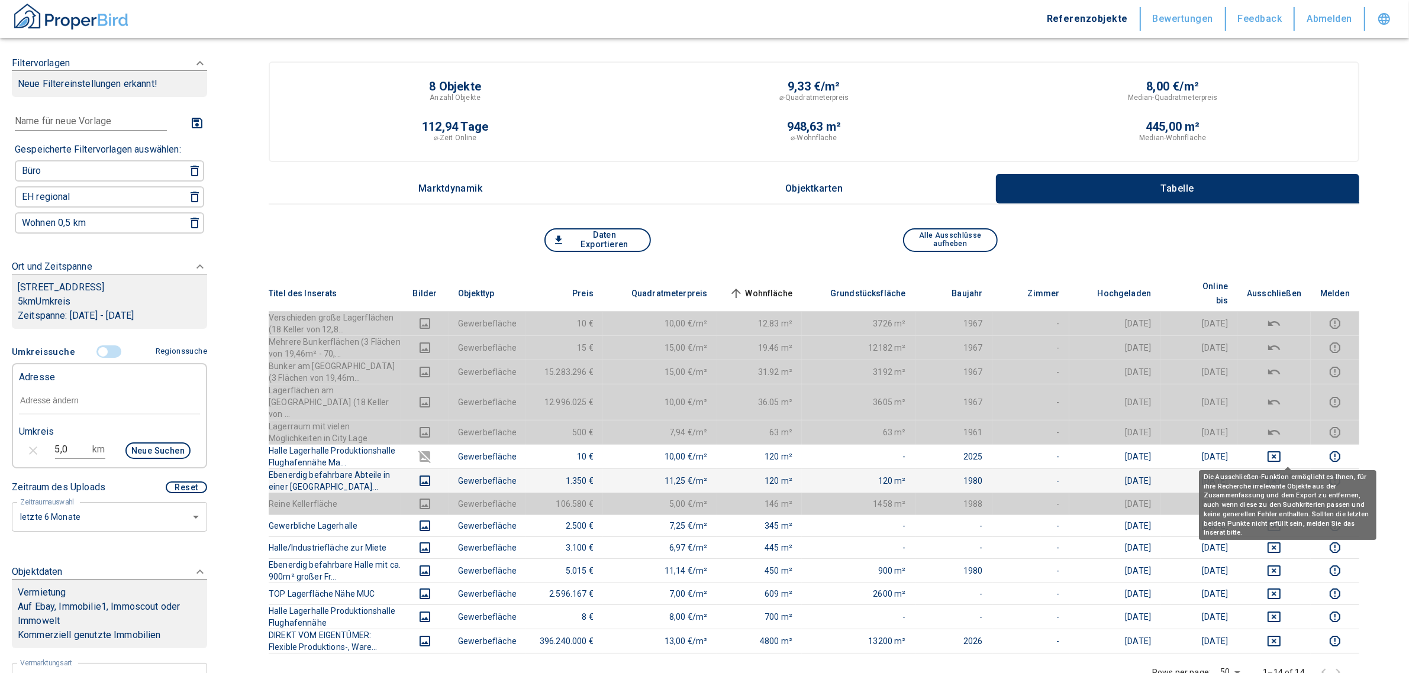
click at [1280, 476] on icon "deselect this listing" at bounding box center [1273, 481] width 13 height 11
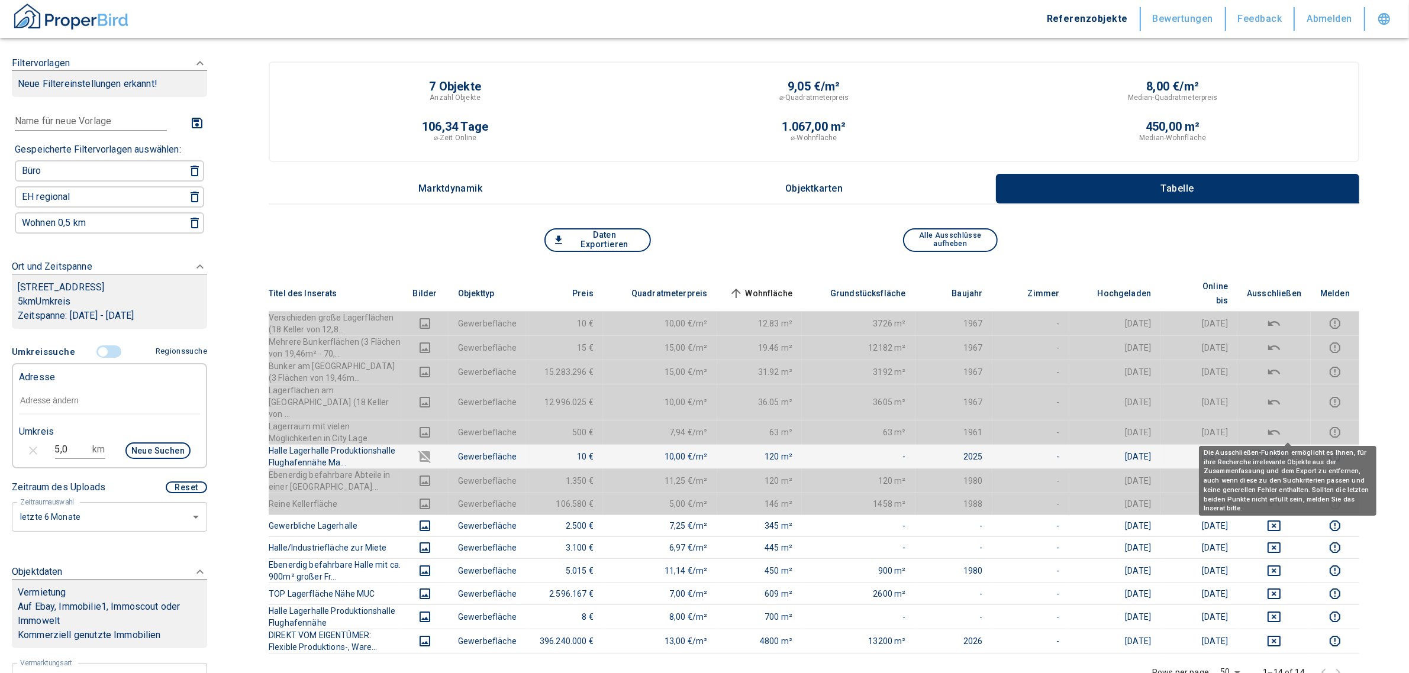
click at [1278, 450] on button "deselect this listing" at bounding box center [1274, 457] width 54 height 14
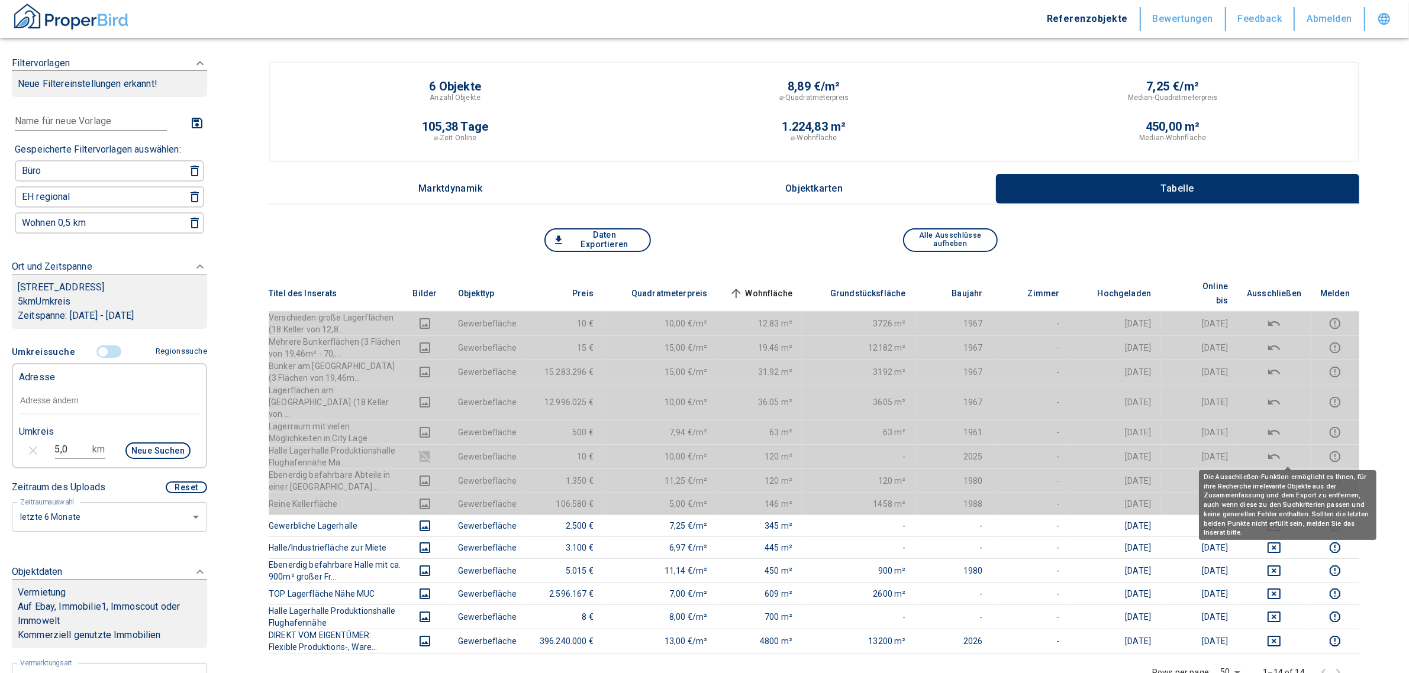
click at [1281, 474] on icon "deselect this listing" at bounding box center [1274, 481] width 14 height 14
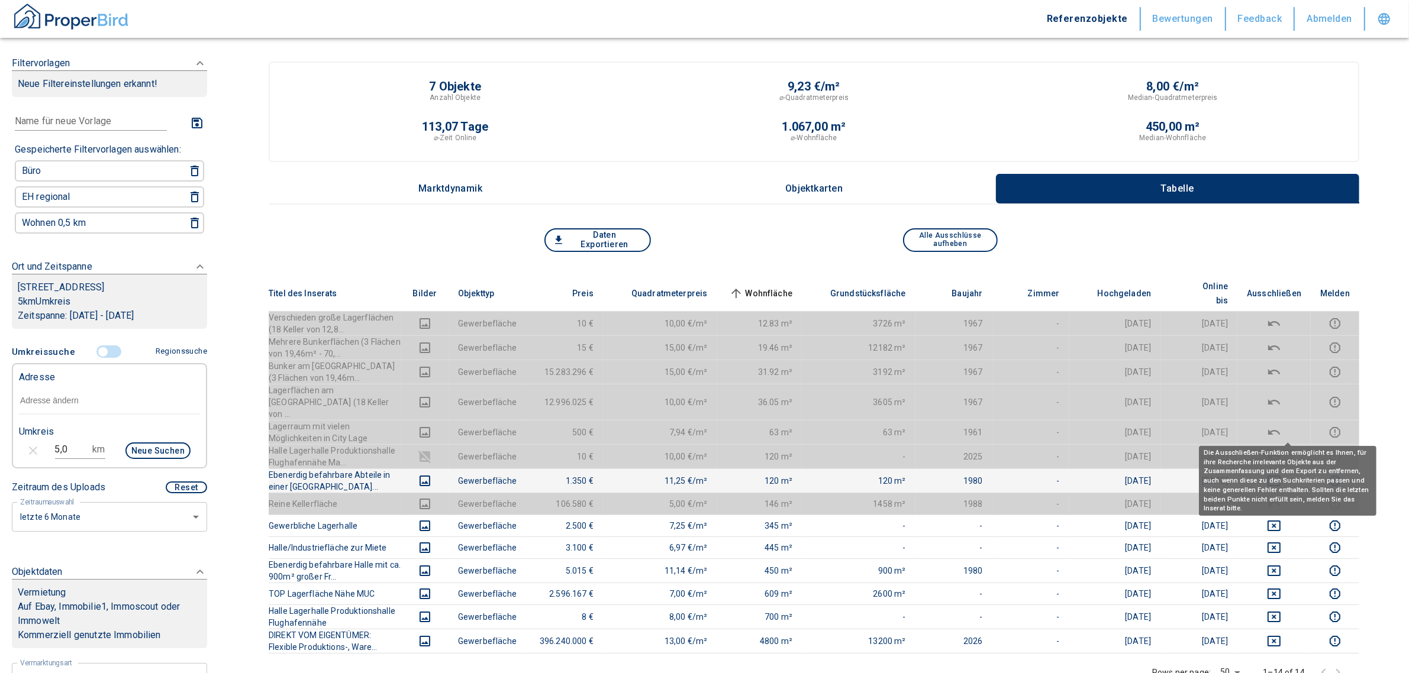
click at [1281, 450] on icon "deselect this listing" at bounding box center [1274, 457] width 14 height 14
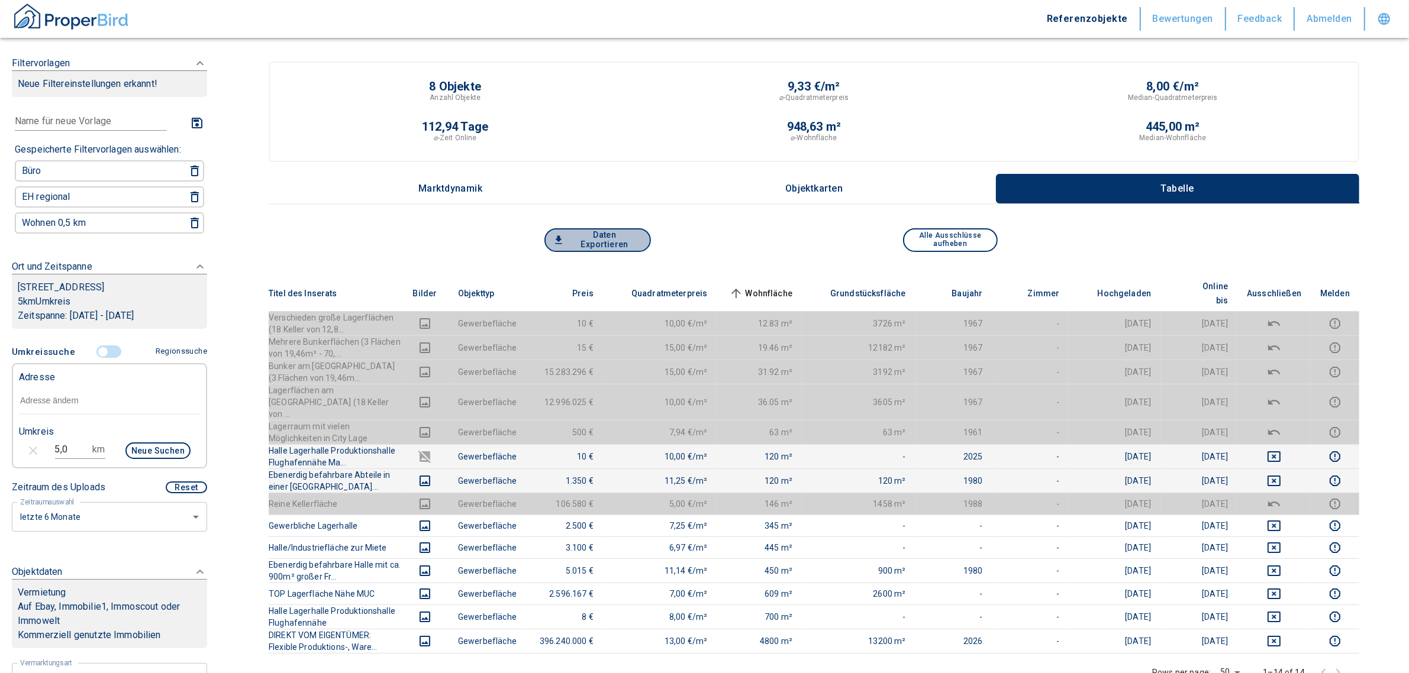
click at [593, 240] on button "Daten Exportieren" at bounding box center [597, 240] width 107 height 24
